Goal: Task Accomplishment & Management: Manage account settings

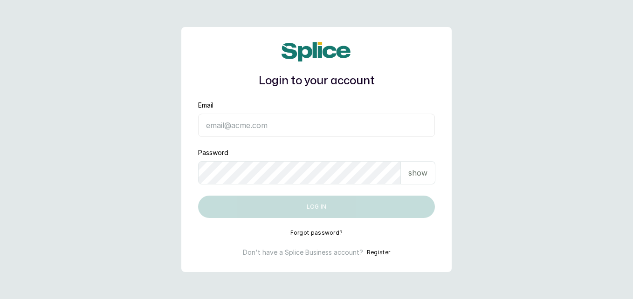
type input "shopanoint@gmail.com"
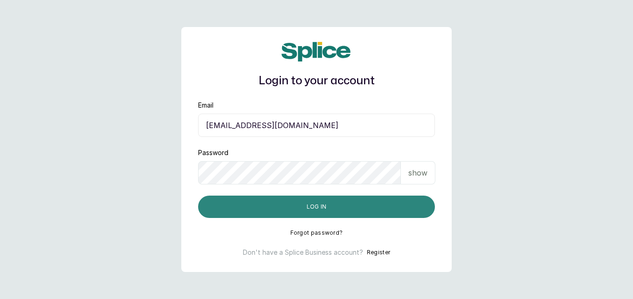
click at [323, 209] on button "Log in" at bounding box center [316, 207] width 237 height 22
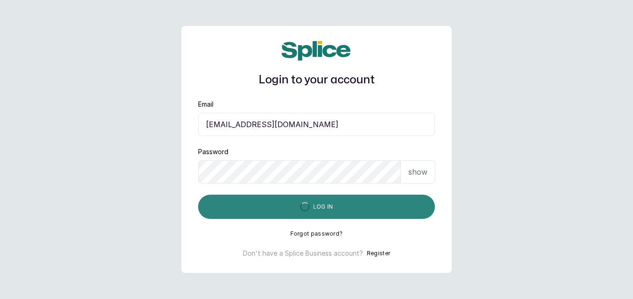
click at [323, 209] on button "Log in" at bounding box center [316, 207] width 237 height 24
